Goal: Task Accomplishment & Management: Complete application form

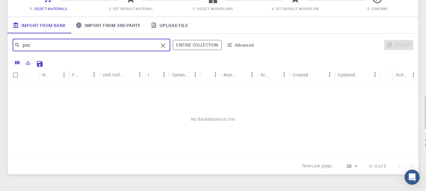
click at [129, 21] on link "Import From 3rd Party" at bounding box center [108, 25] width 75 height 16
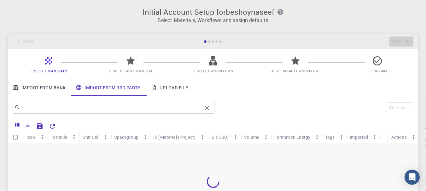
click at [132, 106] on input "text" at bounding box center [111, 107] width 182 height 9
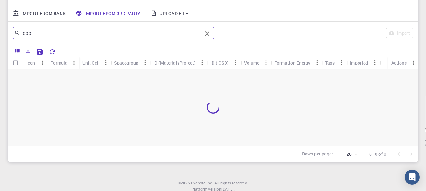
scroll to position [63, 0]
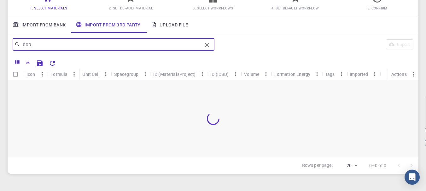
type input "dop"
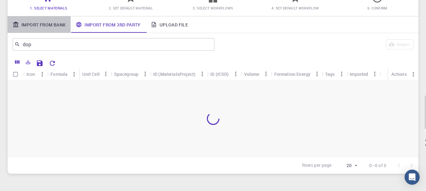
click at [42, 24] on link "Import From Bank" at bounding box center [39, 24] width 63 height 16
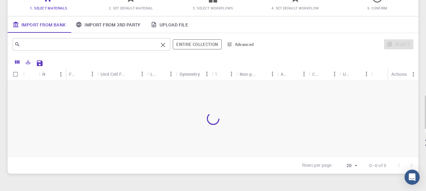
click at [102, 49] on input "text" at bounding box center [89, 44] width 138 height 9
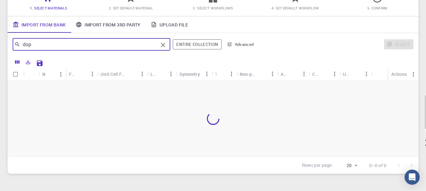
type input "dop"
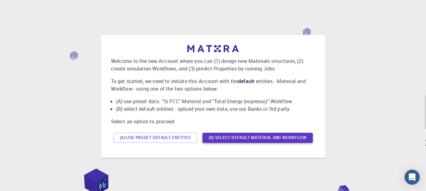
click at [212, 139] on button "(B) Select default material and workflow" at bounding box center [257, 138] width 110 height 10
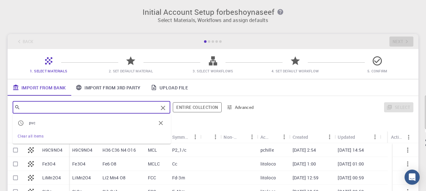
click at [133, 109] on input "text" at bounding box center [89, 107] width 138 height 9
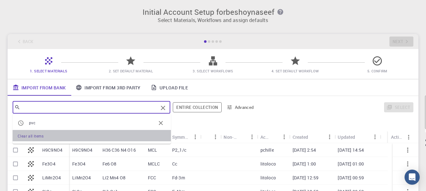
click at [58, 134] on div "Clear all items" at bounding box center [92, 136] width 148 height 8
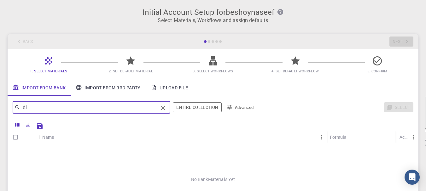
type input "d"
type input "p"
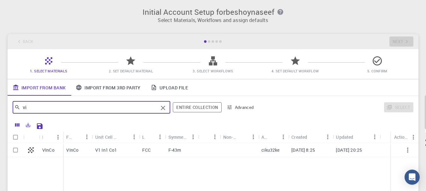
type input "v"
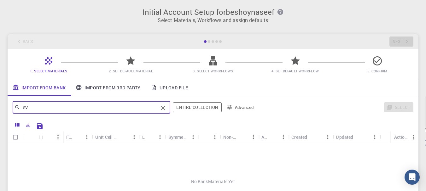
type input "e"
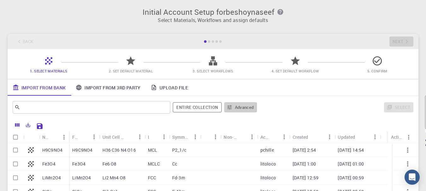
click at [233, 108] on button "Advanced" at bounding box center [240, 107] width 33 height 10
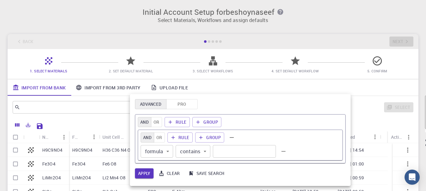
click at [170, 148] on body "Initial Account Setup for beshoynaseef Select Materials, Workflows and assign d…" at bounding box center [213, 143] width 426 height 286
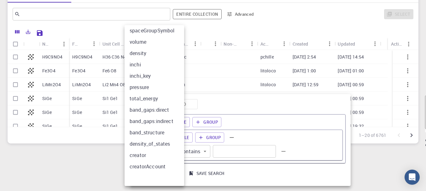
scroll to position [95, 0]
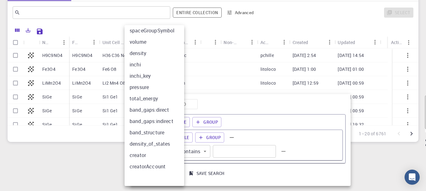
click at [153, 59] on li "inchi" at bounding box center [157, 64] width 64 height 11
type input "inchi"
type input "="
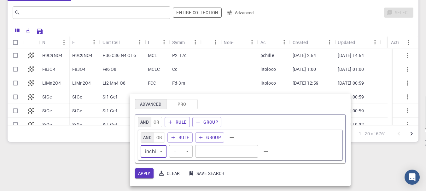
click at [158, 154] on body "Initial Account Setup for beshoynaseef Select Materials, Workflows and assign d…" at bounding box center [213, 48] width 426 height 286
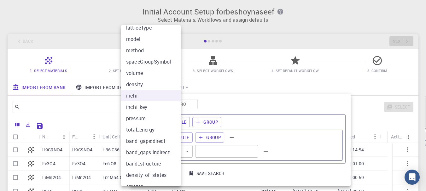
scroll to position [63, 0]
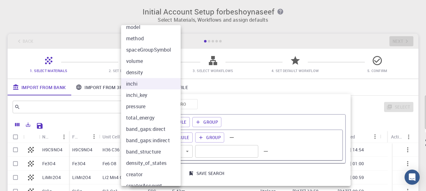
click at [143, 69] on li "density" at bounding box center [153, 72] width 64 height 11
type input "density"
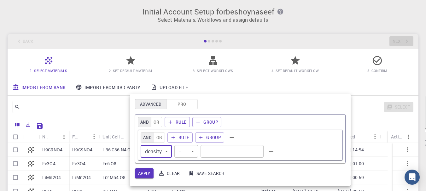
click at [192, 151] on body "Initial Account Setup for beshoynaseef Select Materials, Workflows and assign d…" at bounding box center [213, 143] width 426 height 286
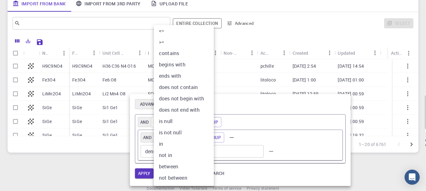
scroll to position [95, 0]
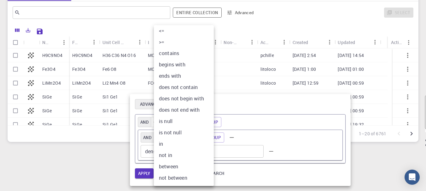
click at [184, 167] on li "between" at bounding box center [186, 166] width 65 height 11
type input "between"
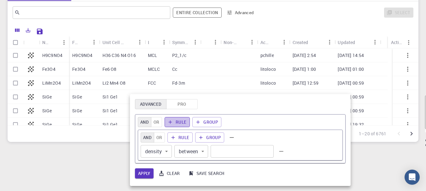
click at [175, 124] on button "Rule" at bounding box center [178, 122] width 26 height 10
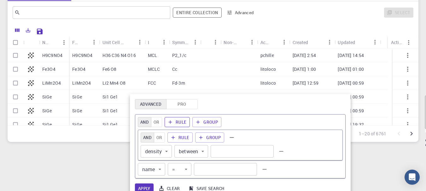
click at [168, 124] on icon "button" at bounding box center [170, 122] width 6 height 6
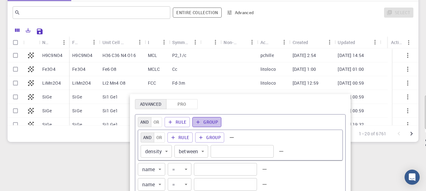
click at [198, 125] on button "Group" at bounding box center [206, 122] width 29 height 10
click at [224, 169] on input "text" at bounding box center [225, 169] width 63 height 13
click at [217, 180] on input "text" at bounding box center [225, 184] width 63 height 13
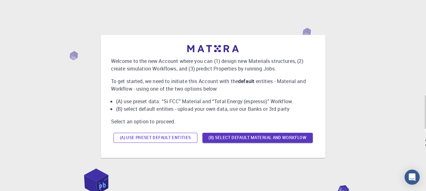
click at [168, 136] on button "(A) Use preset default entities" at bounding box center [155, 138] width 84 height 10
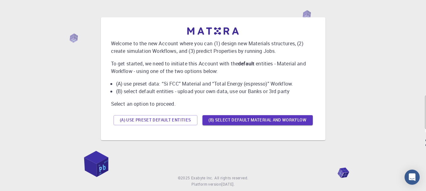
scroll to position [33, 0]
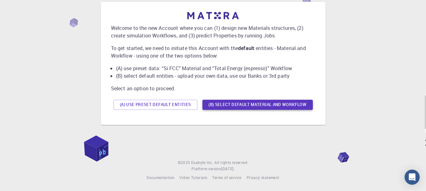
click at [245, 104] on button "(B) Select default material and workflow" at bounding box center [257, 105] width 110 height 10
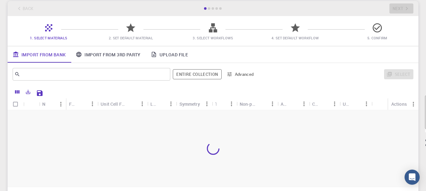
scroll to position [49, 0]
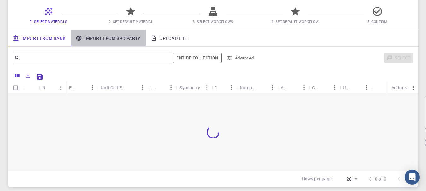
click at [104, 41] on link "Import From 3rd Party" at bounding box center [108, 38] width 75 height 16
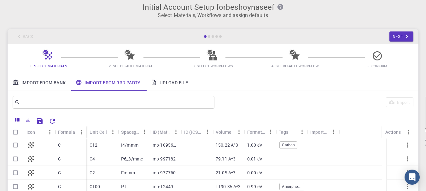
scroll to position [0, 0]
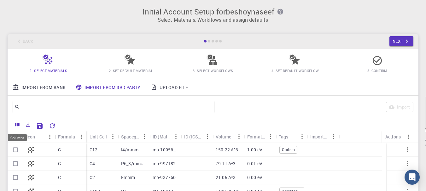
click at [19, 124] on icon "Columns" at bounding box center [17, 124] width 4 height 3
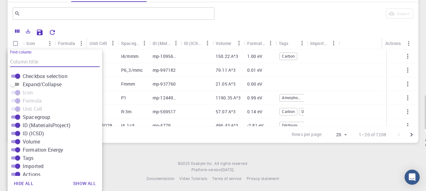
scroll to position [5, 0]
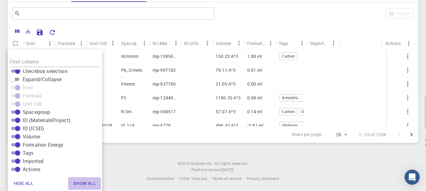
click at [85, 182] on button "Show all" at bounding box center [84, 183] width 33 height 13
checkbox input "true"
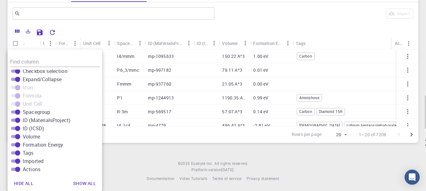
scroll to position [95, 0]
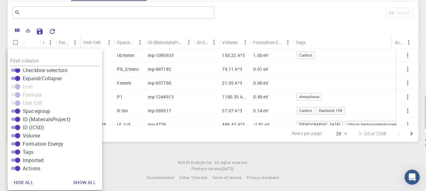
click at [117, 155] on div "Initial Account Setup for beshoynaseef Select Materials, Workflows and assign d…" at bounding box center [213, 48] width 426 height 286
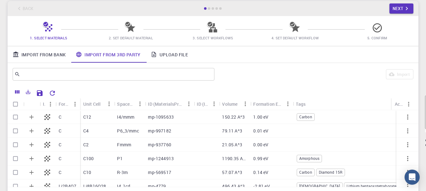
scroll to position [32, 0]
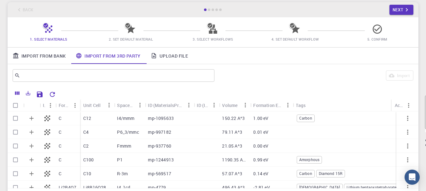
click at [49, 58] on link "Import From Bank" at bounding box center [39, 56] width 63 height 16
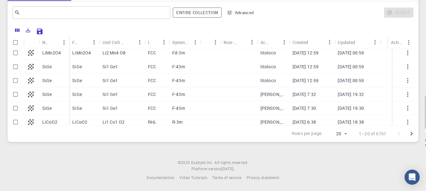
scroll to position [11, 0]
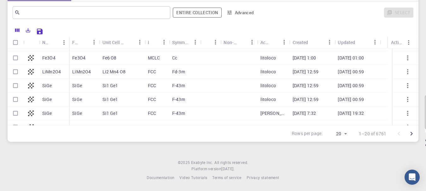
click at [228, 14] on icon "button" at bounding box center [230, 13] width 6 height 6
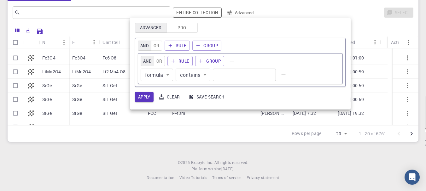
click at [226, 75] on input "text" at bounding box center [244, 75] width 63 height 13
click at [218, 73] on input "text" at bounding box center [244, 75] width 63 height 13
type input "pvc"
click at [149, 101] on button "Apply" at bounding box center [144, 97] width 19 height 10
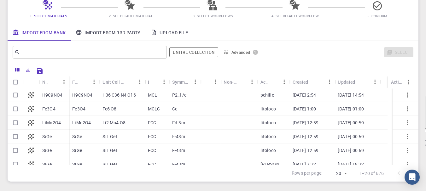
scroll to position [56, 0]
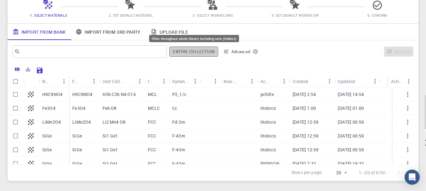
click at [194, 52] on button "Entire collection" at bounding box center [193, 52] width 49 height 10
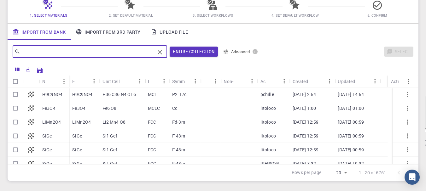
click at [131, 51] on input "text" at bounding box center [87, 51] width 135 height 9
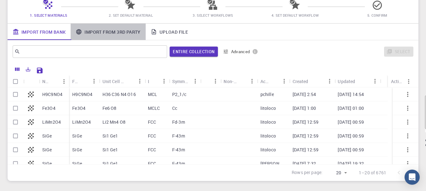
click at [110, 31] on link "Import From 3rd Party" at bounding box center [108, 32] width 75 height 16
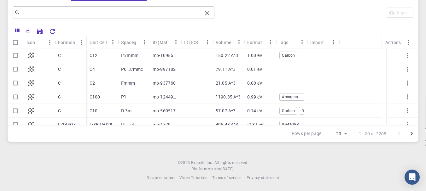
scroll to position [63, 0]
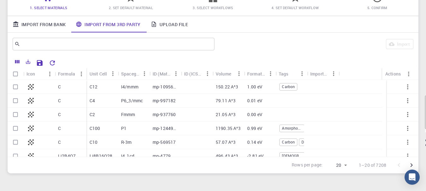
click at [99, 72] on div "Unit Cell" at bounding box center [98, 74] width 17 height 12
click at [73, 74] on div "Formula" at bounding box center [66, 74] width 17 height 12
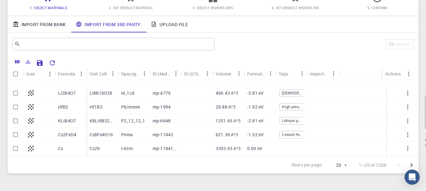
scroll to position [201, 0]
